Goal: Find specific page/section: Find specific page/section

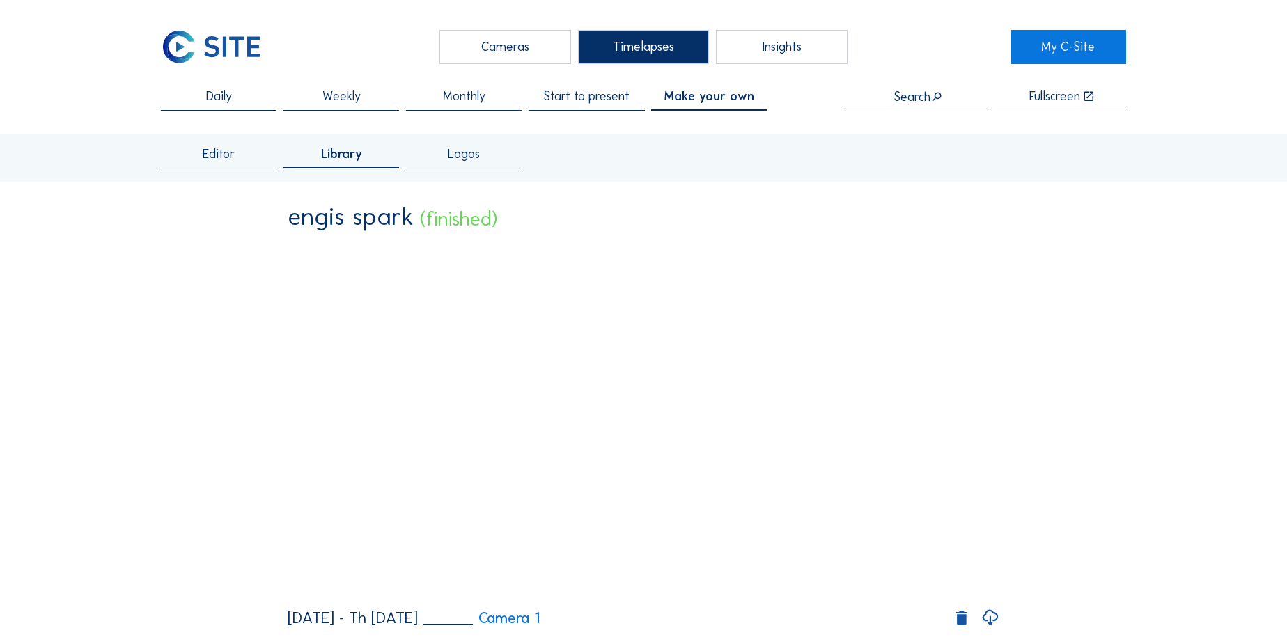
click at [927, 94] on input "text" at bounding box center [918, 97] width 145 height 14
click at [502, 53] on div "Cameras" at bounding box center [505, 47] width 131 height 34
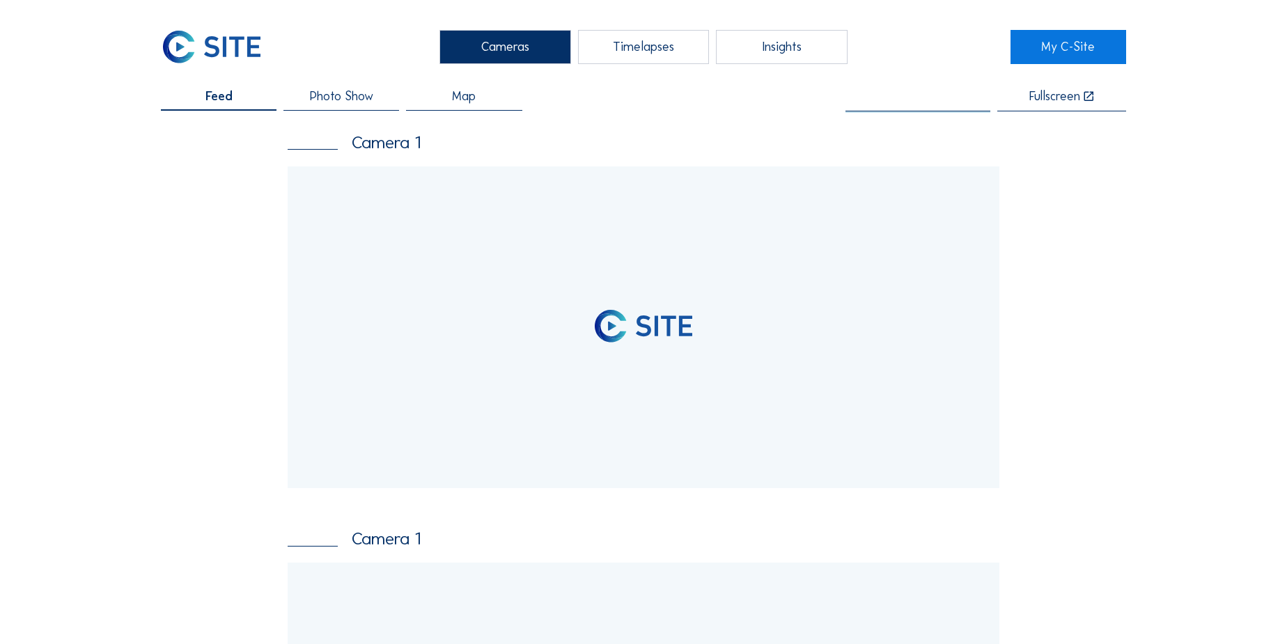
click at [911, 99] on input "text" at bounding box center [918, 97] width 145 height 14
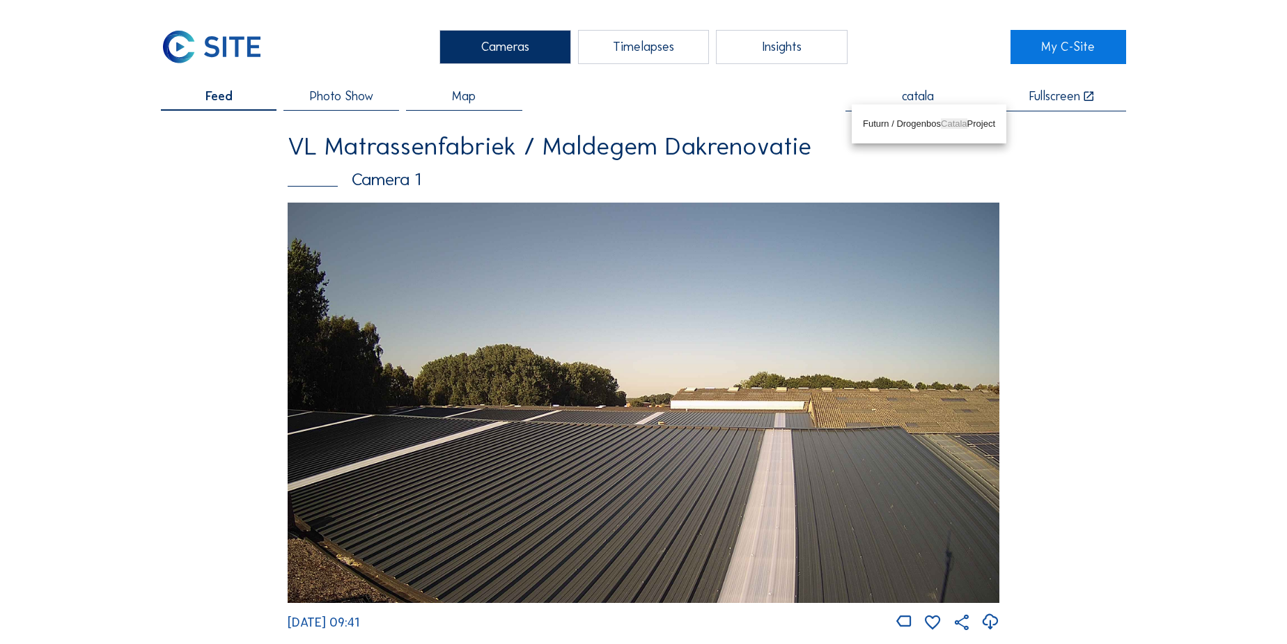
drag, startPoint x: 932, startPoint y: 127, endPoint x: 826, endPoint y: 113, distance: 106.8
click at [931, 127] on div "Futurn / Drogenbos Catala Project" at bounding box center [929, 123] width 132 height 11
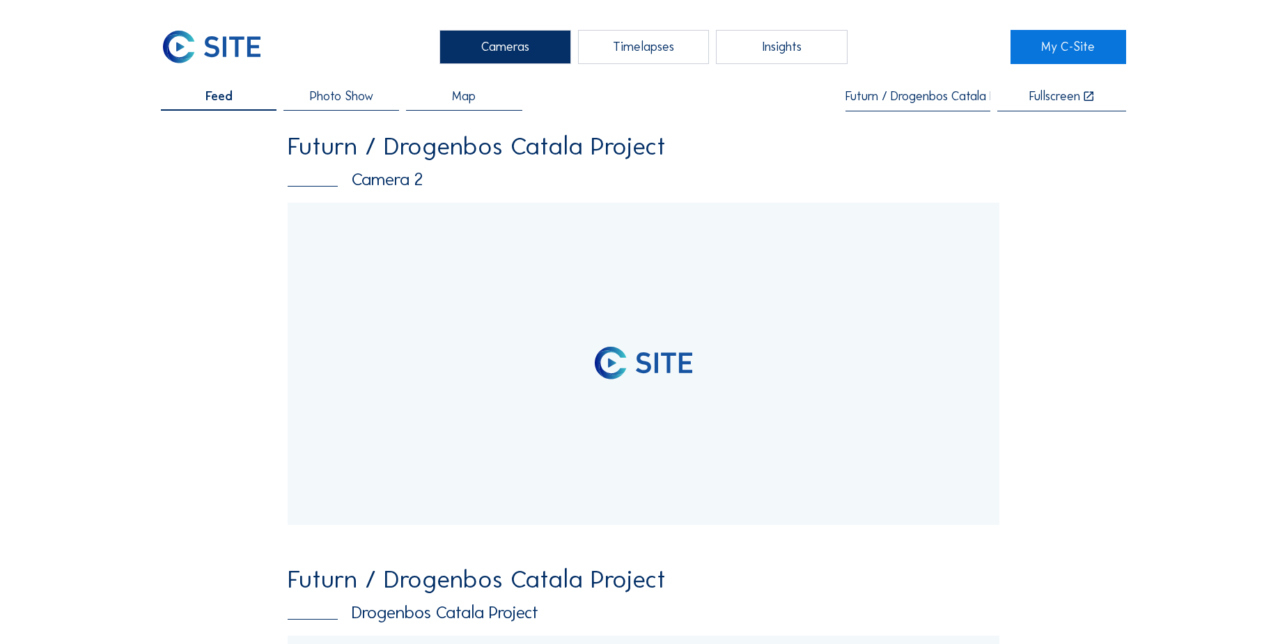
type input "Futurn / Drogenbos Catala Project"
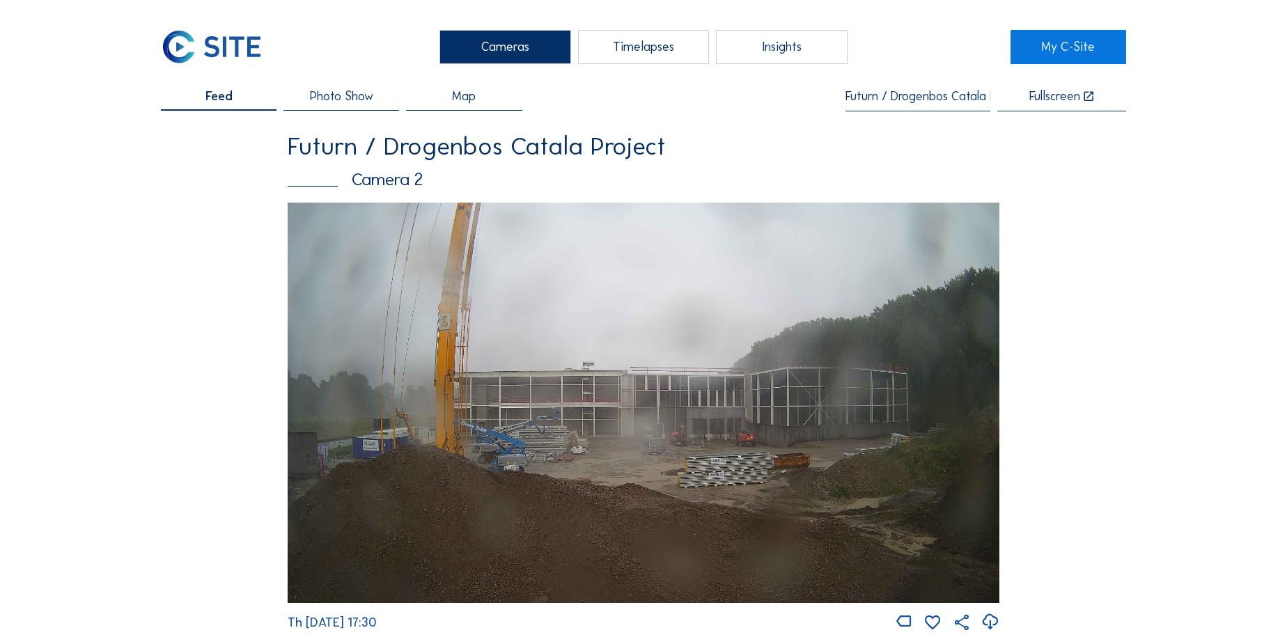
click at [647, 49] on div "Timelapses" at bounding box center [643, 47] width 131 height 34
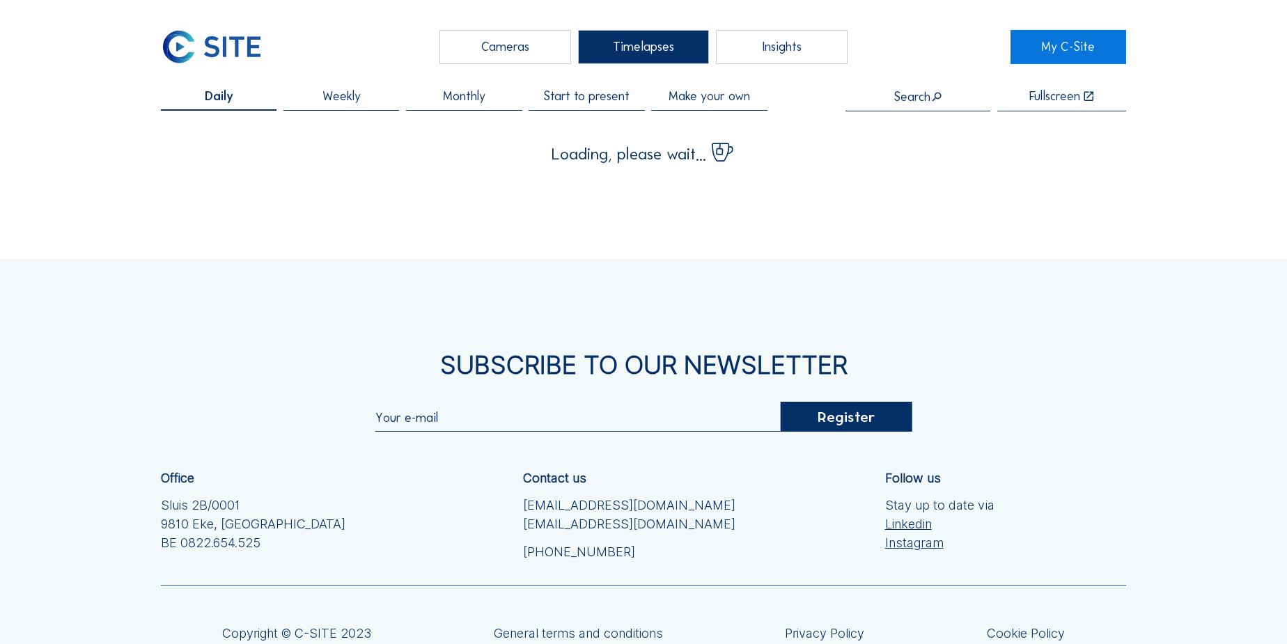
click at [529, 44] on div "Cameras" at bounding box center [505, 47] width 131 height 34
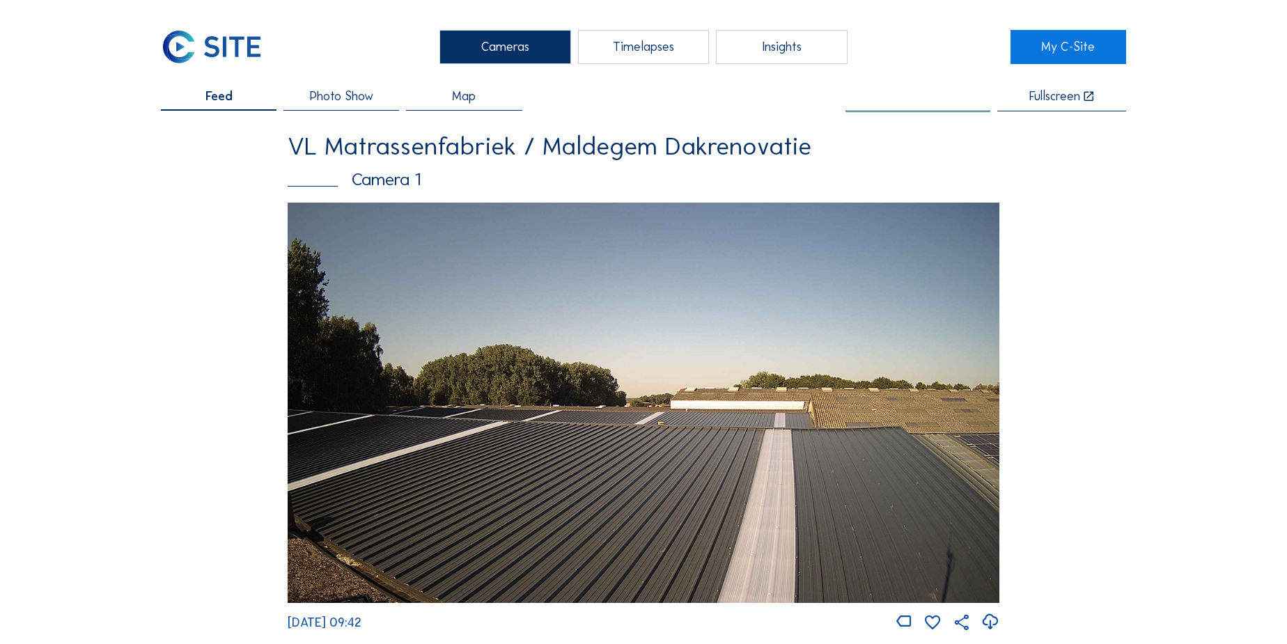
click at [904, 96] on input "text" at bounding box center [918, 97] width 145 height 14
click at [882, 121] on div "Stad [GEOGRAPHIC_DATA] / [GEOGRAPHIC_DATA]" at bounding box center [967, 123] width 208 height 11
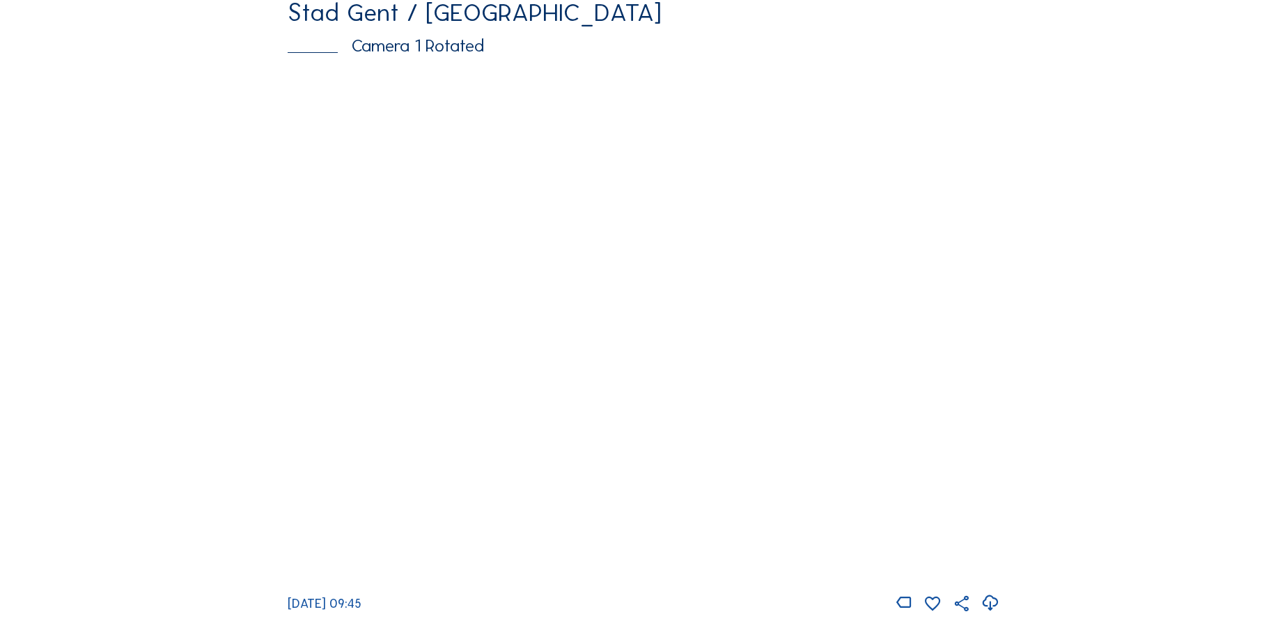
scroll to position [697, 0]
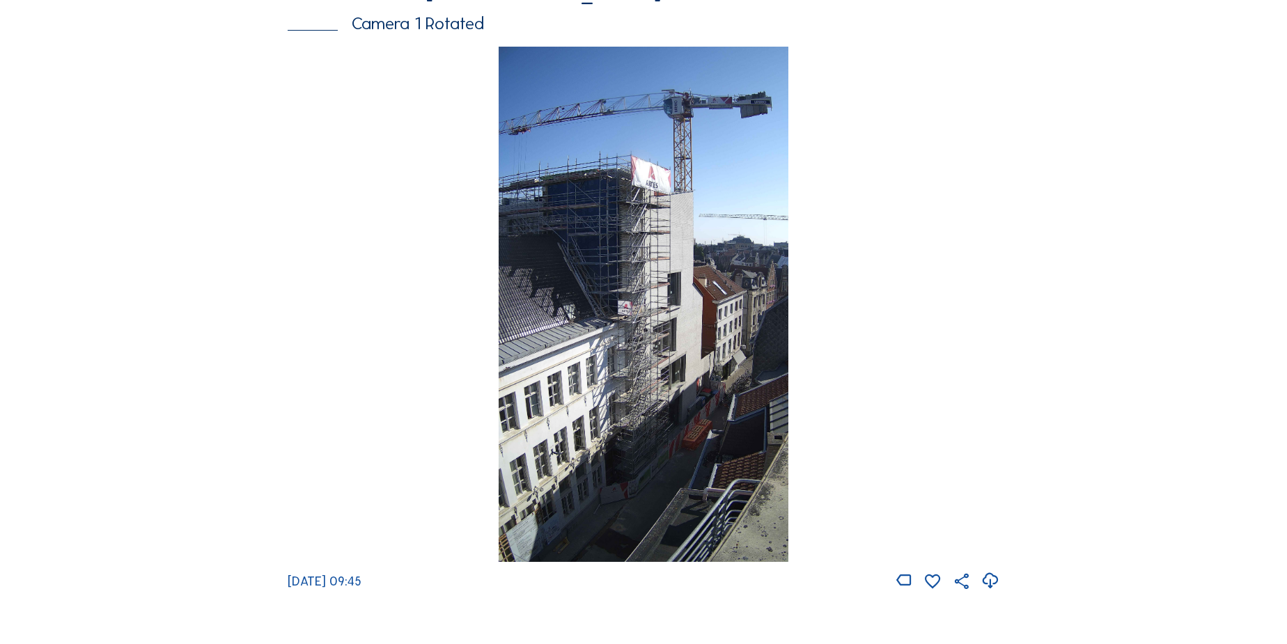
type input "Stad Gent / [GEOGRAPHIC_DATA]"
